Goal: Transaction & Acquisition: Purchase product/service

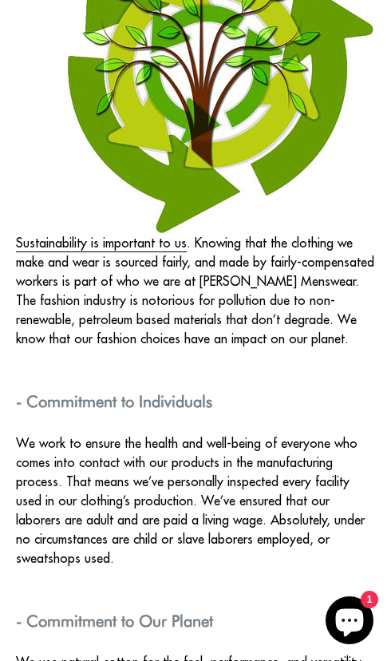
scroll to position [3063, 0]
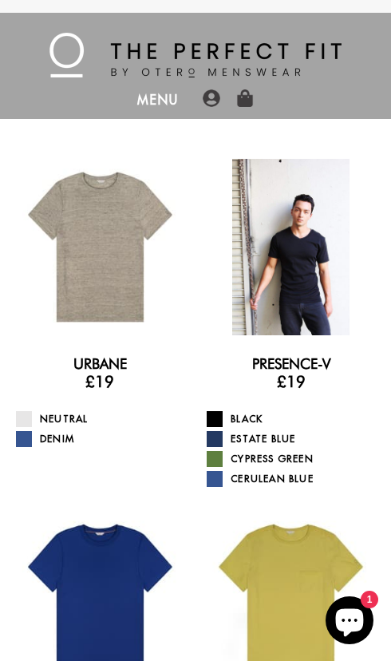
click at [283, 267] on div at bounding box center [291, 247] width 176 height 176
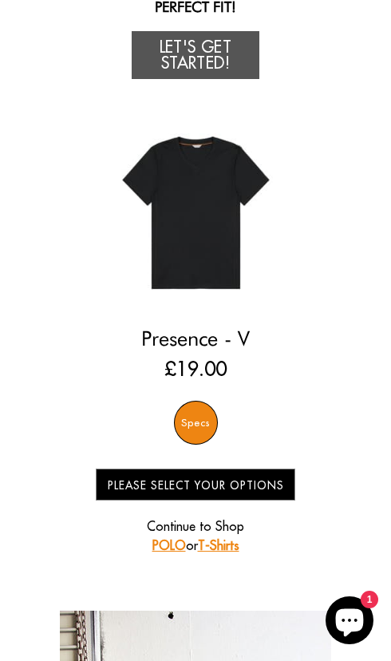
scroll to position [197, 0]
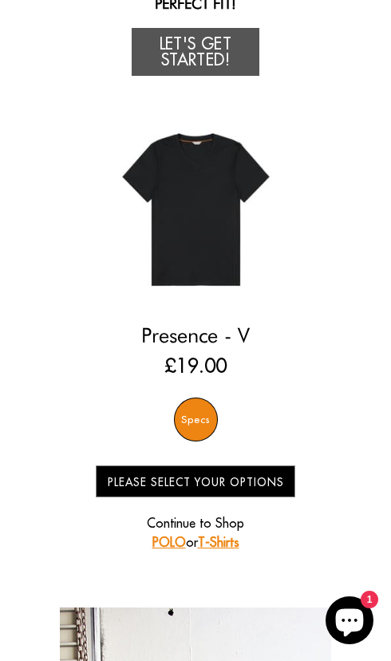
click at [208, 398] on div "Specs" at bounding box center [196, 420] width 44 height 44
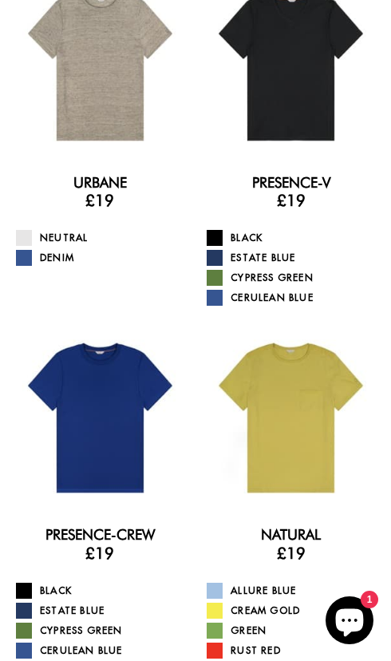
scroll to position [183, 0]
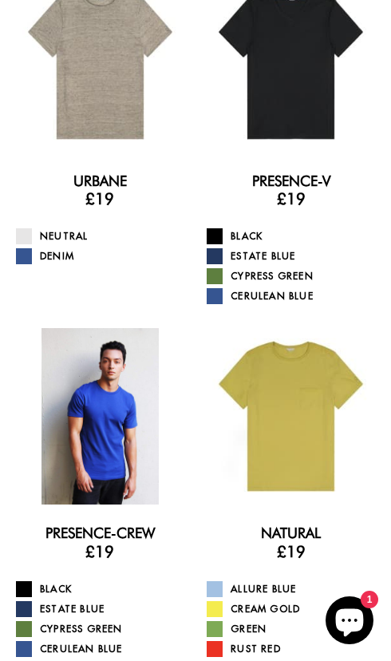
click at [88, 428] on div at bounding box center [100, 416] width 176 height 176
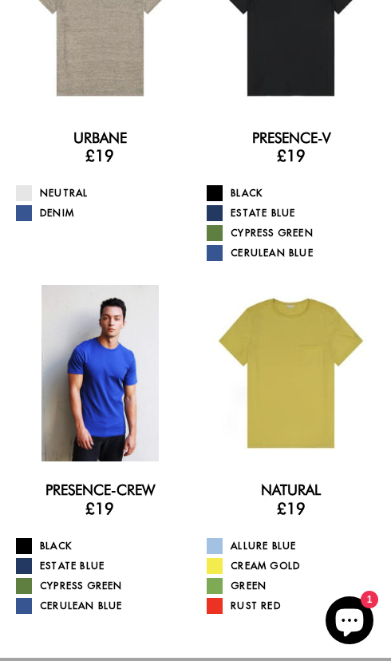
scroll to position [235, 0]
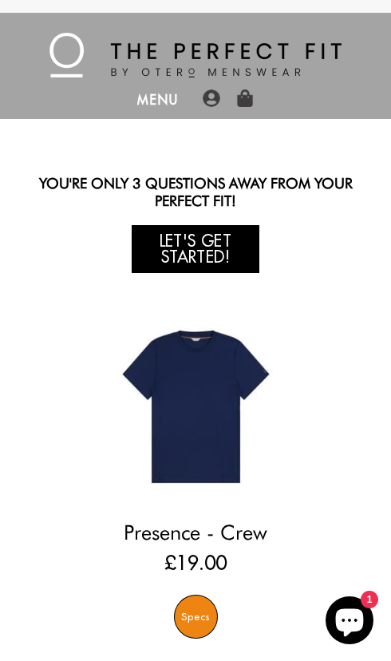
click at [197, 225] on link "Let's Get Started!" at bounding box center [196, 249] width 128 height 48
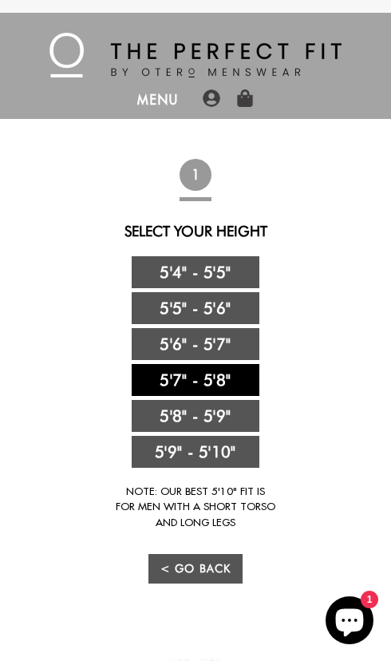
click at [192, 364] on link "5'7" - 5'8"" at bounding box center [196, 380] width 128 height 32
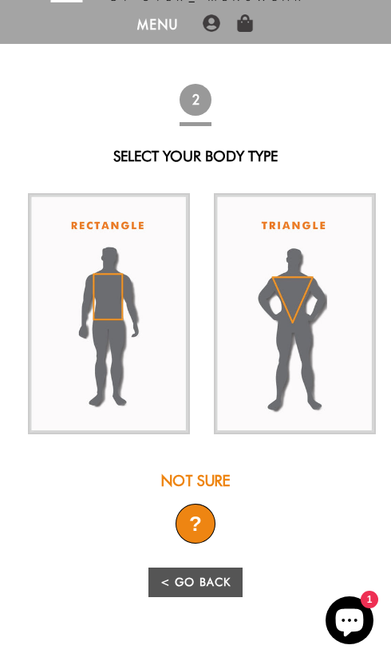
scroll to position [73, 0]
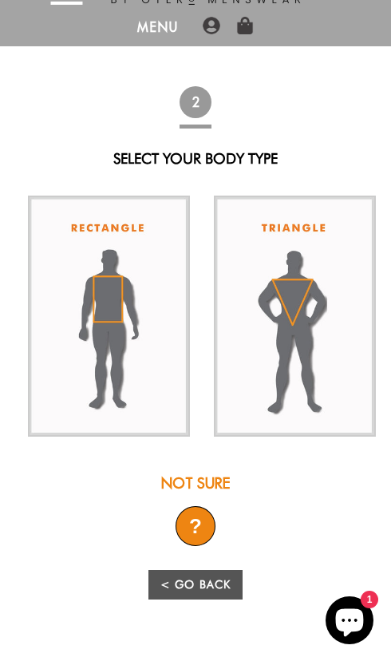
click at [192, 506] on div "?" at bounding box center [196, 526] width 40 height 40
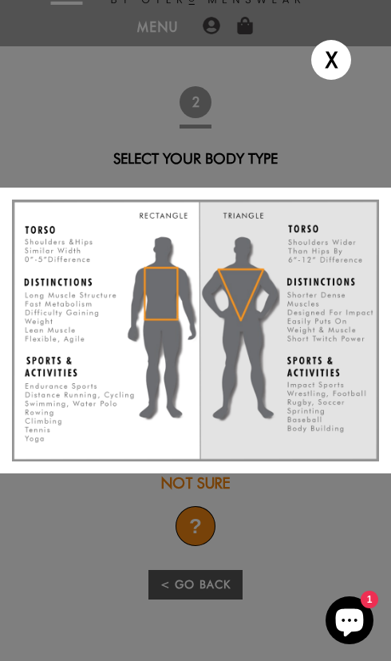
click at [171, 550] on div "X" at bounding box center [195, 330] width 391 height 661
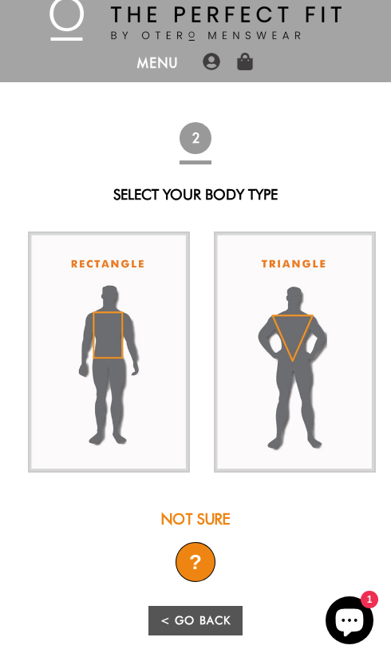
scroll to position [0, 0]
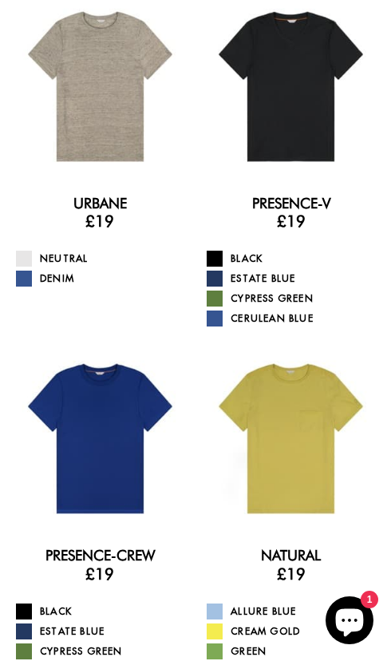
scroll to position [165, 0]
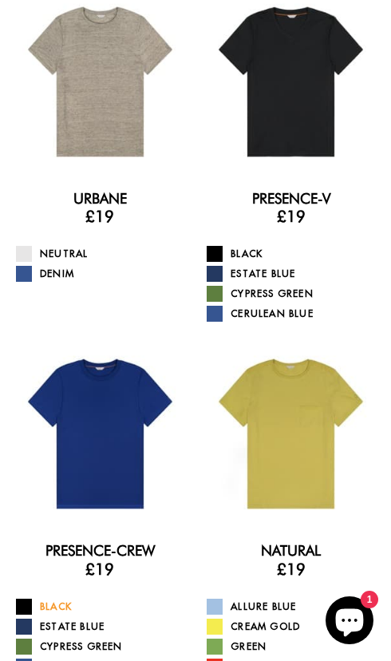
click at [45, 599] on link "Black" at bounding box center [102, 607] width 173 height 16
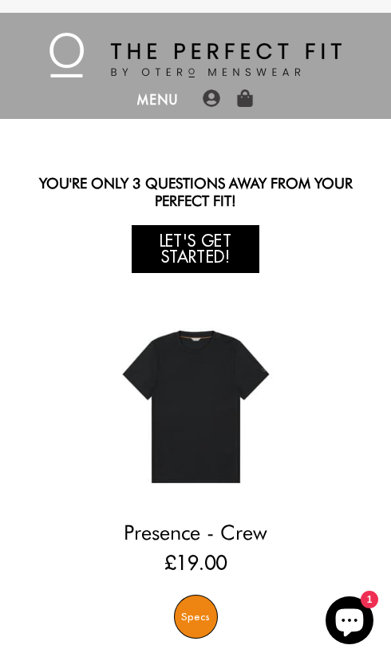
click at [201, 225] on link "Let's Get Started!" at bounding box center [196, 249] width 128 height 48
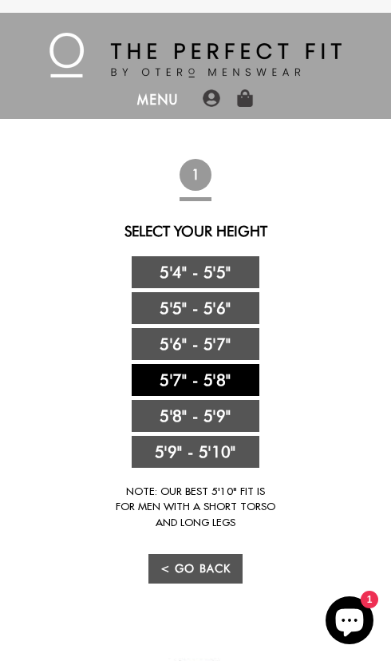
click at [172, 364] on link "5'7" - 5'8"" at bounding box center [196, 380] width 128 height 32
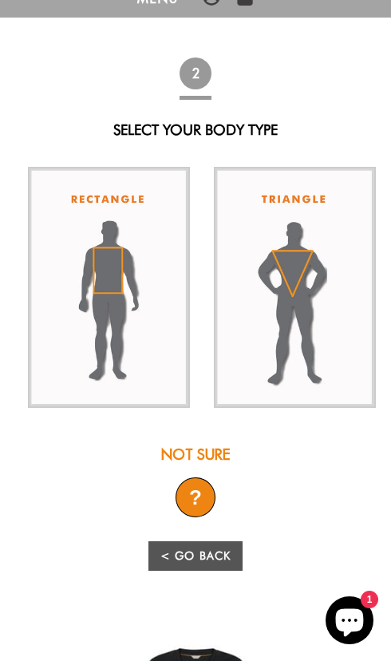
scroll to position [104, 0]
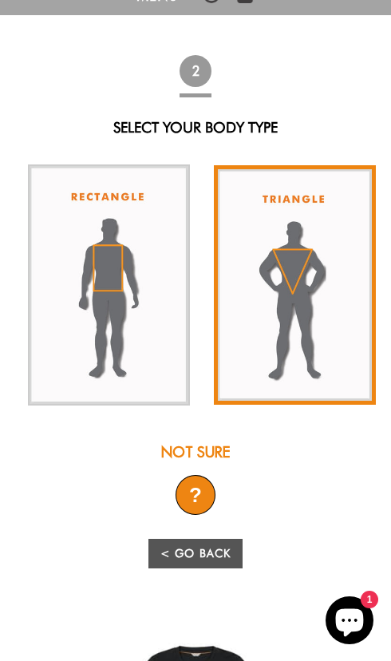
click at [296, 331] on img at bounding box center [295, 285] width 162 height 240
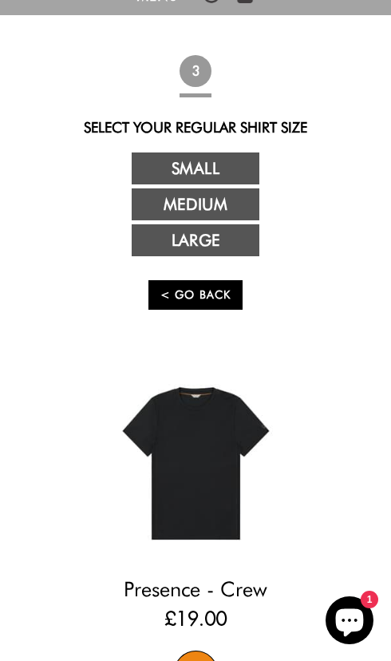
click at [201, 280] on link "< Go Back" at bounding box center [196, 295] width 94 height 30
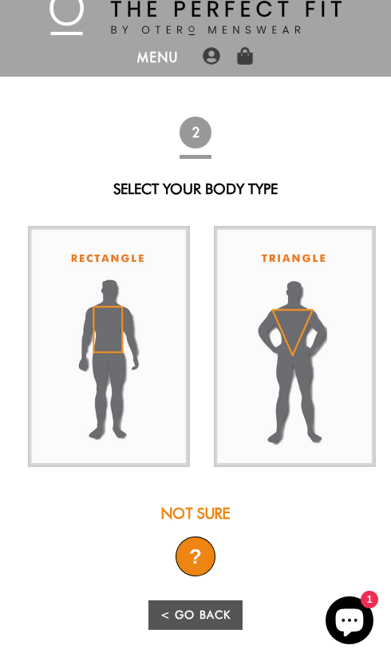
scroll to position [0, 0]
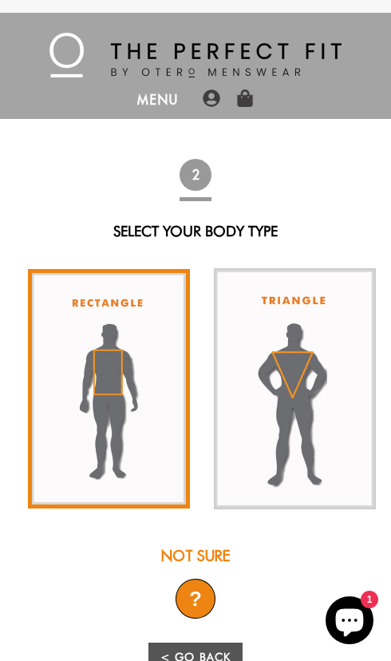
click at [112, 399] on img at bounding box center [109, 389] width 162 height 240
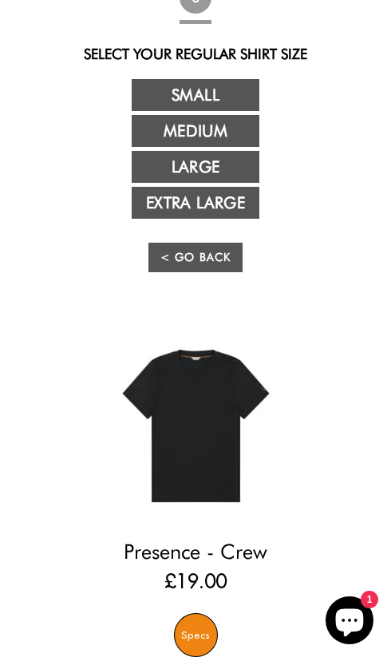
scroll to position [173, 0]
